Goal: Information Seeking & Learning: Compare options

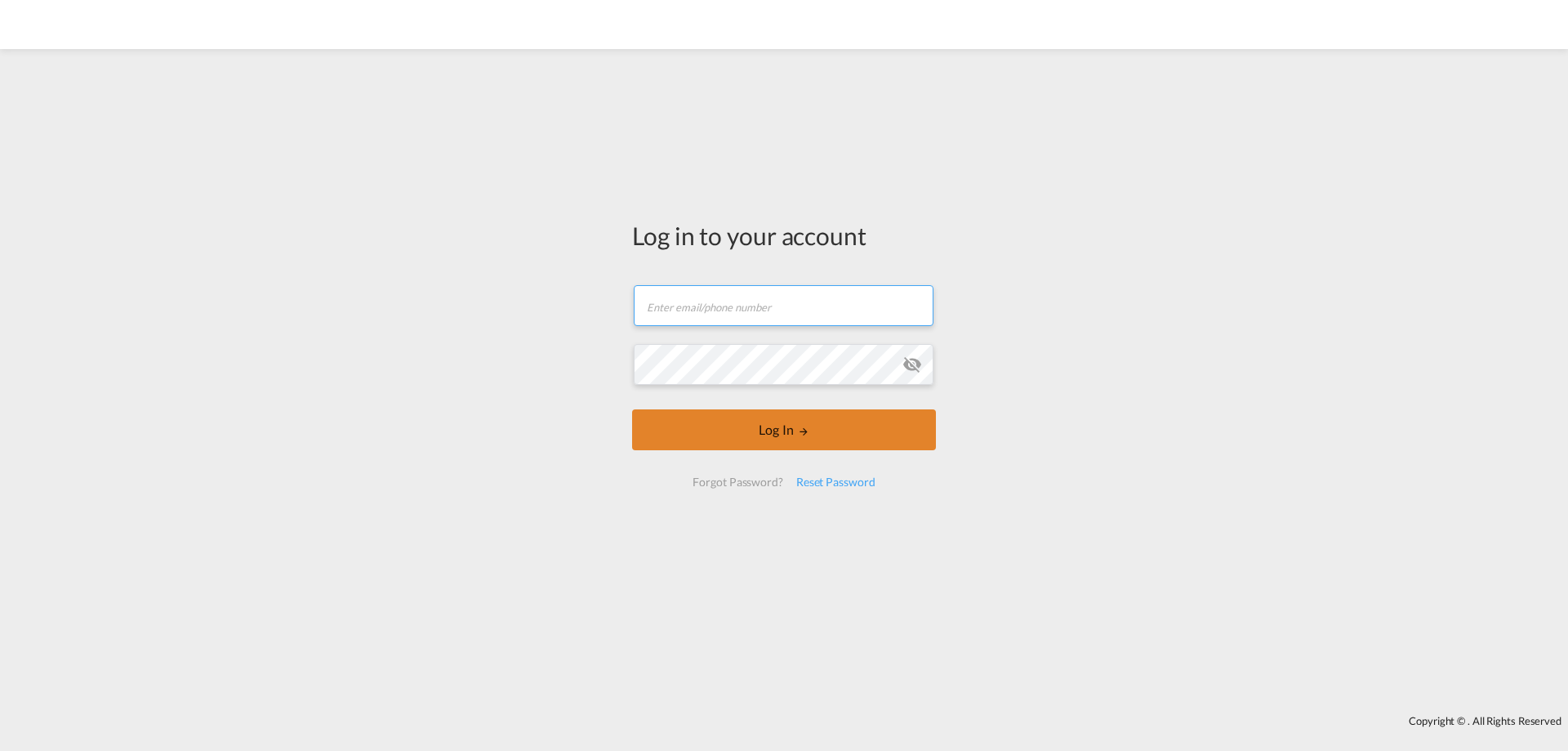
type input "[EMAIL_ADDRESS][PERSON_NAME][DOMAIN_NAME]"
click at [767, 437] on button "Log In" at bounding box center [784, 429] width 304 height 41
